Goal: Task Accomplishment & Management: Use online tool/utility

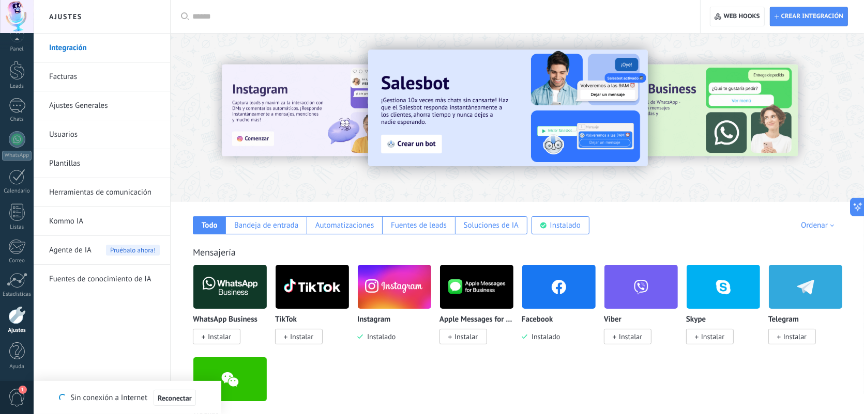
click at [233, 290] on img at bounding box center [229, 287] width 73 height 50
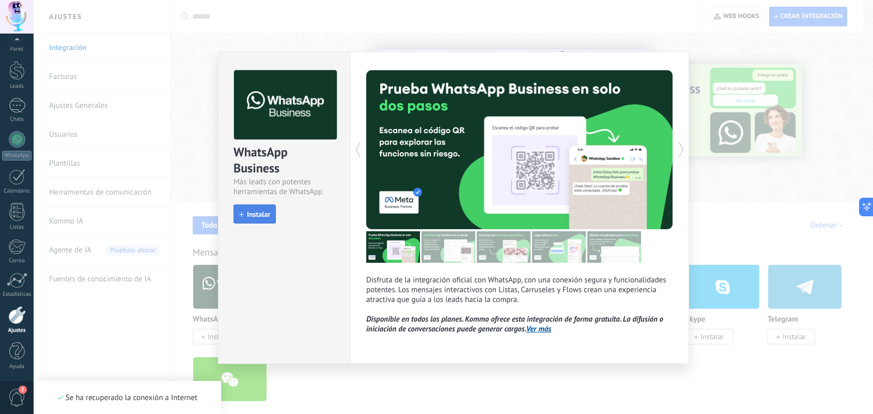
click at [263, 213] on span "Instalar" at bounding box center [258, 214] width 23 height 7
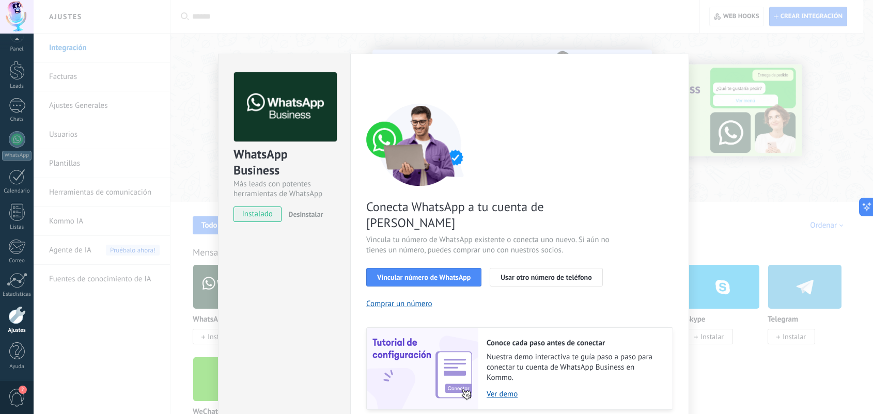
click at [755, 98] on div "WhatsApp Business Más leads con potentes herramientas de WhatsApp instalado Des…" at bounding box center [454, 207] width 840 height 414
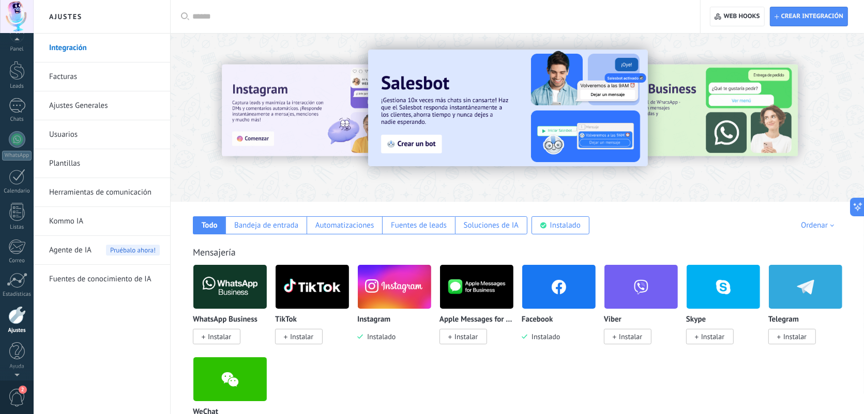
scroll to position [3, 0]
click at [18, 17] on div at bounding box center [17, 17] width 34 height 34
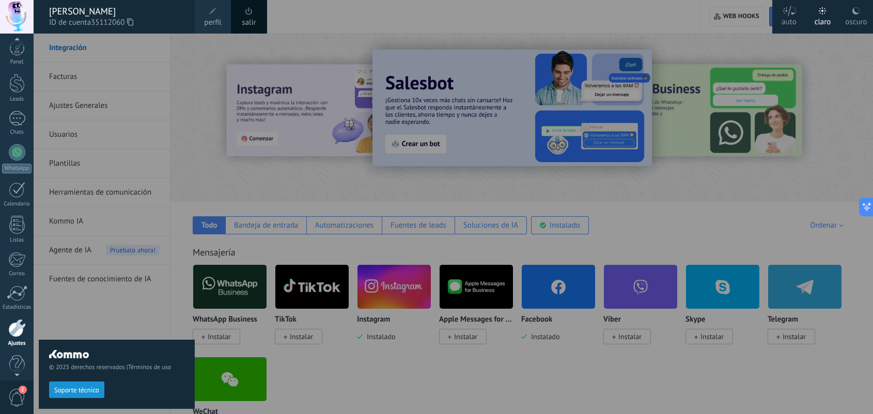
click at [16, 16] on div at bounding box center [17, 17] width 34 height 34
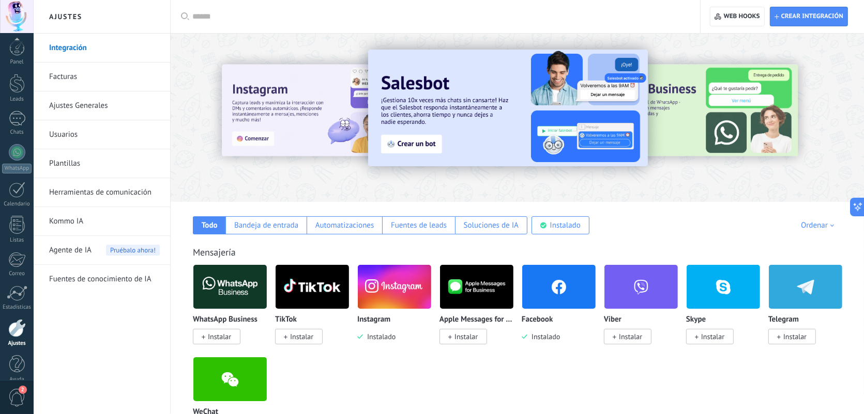
scroll to position [16, 0]
